Goal: Task Accomplishment & Management: Use online tool/utility

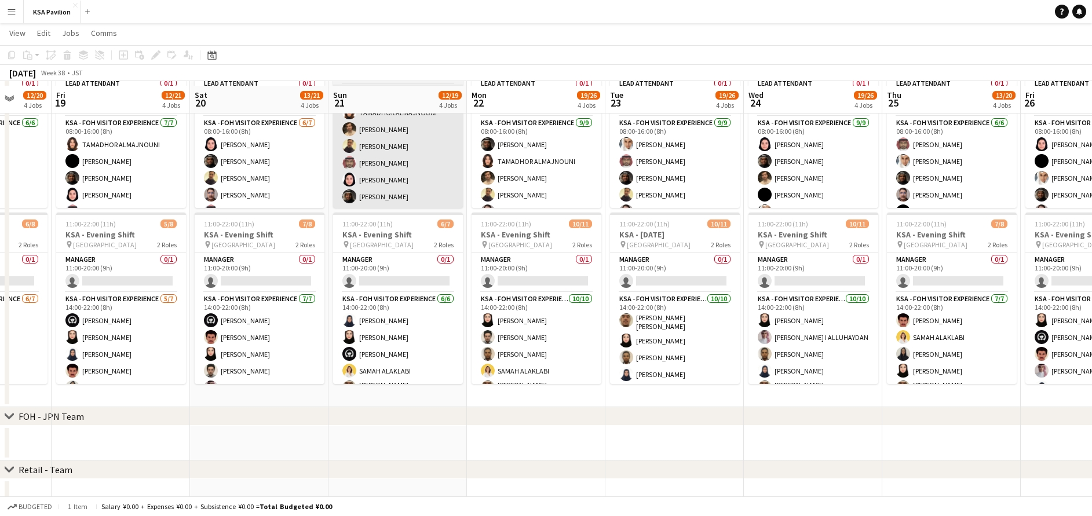
scroll to position [156, 0]
